Goal: Information Seeking & Learning: Learn about a topic

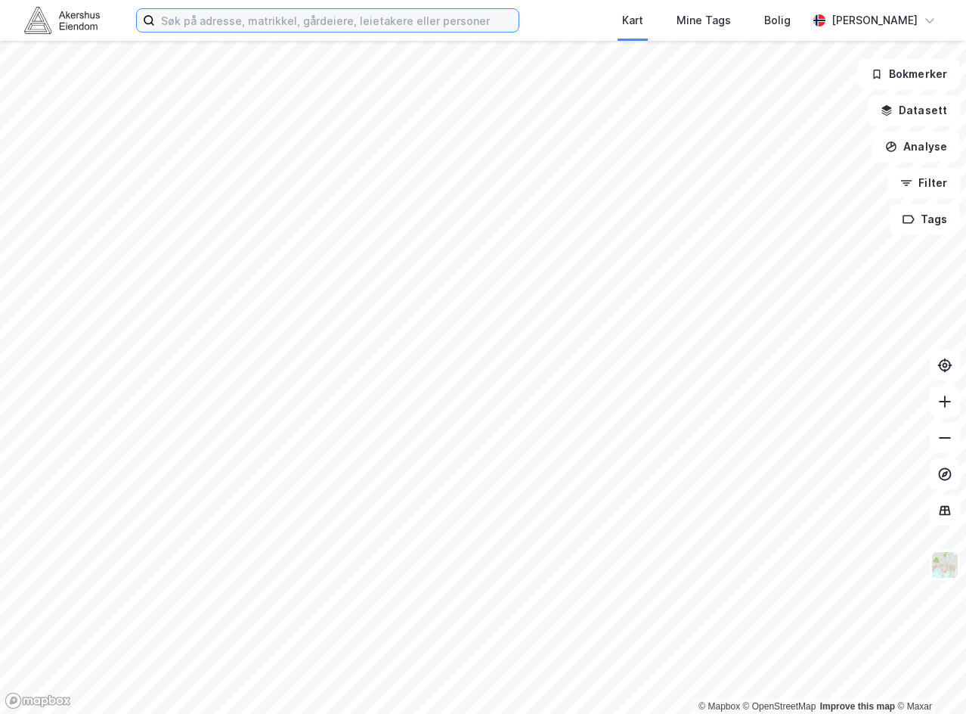
click at [281, 29] on input at bounding box center [337, 20] width 364 height 23
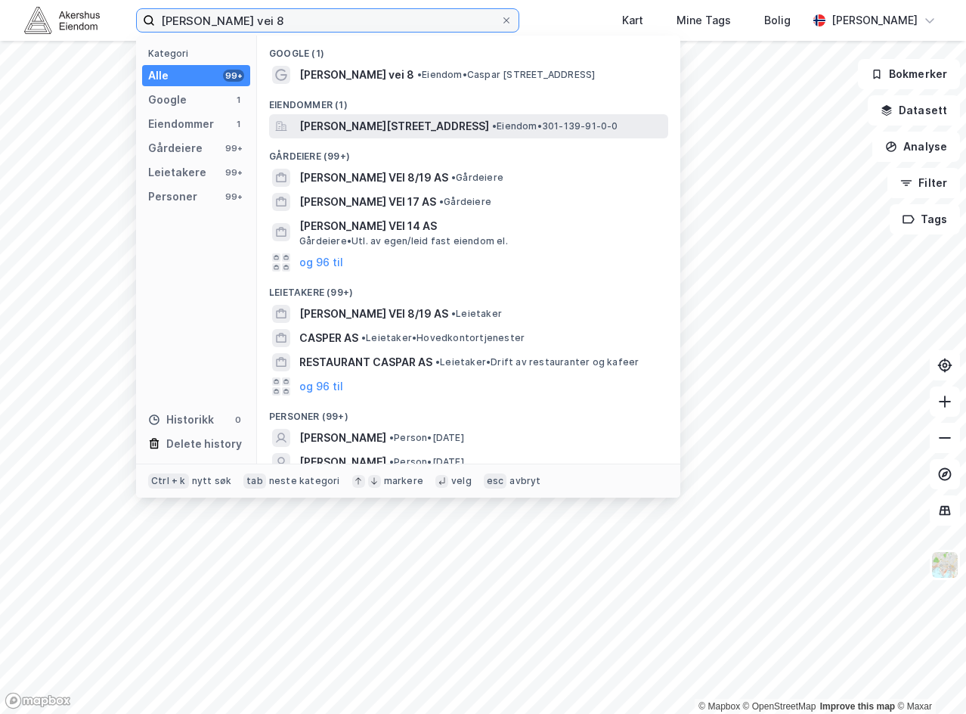
type input "[PERSON_NAME] vei 8"
click at [340, 126] on span "[PERSON_NAME][STREET_ADDRESS]" at bounding box center [394, 126] width 190 height 18
